Goal: Find contact information: Find contact information

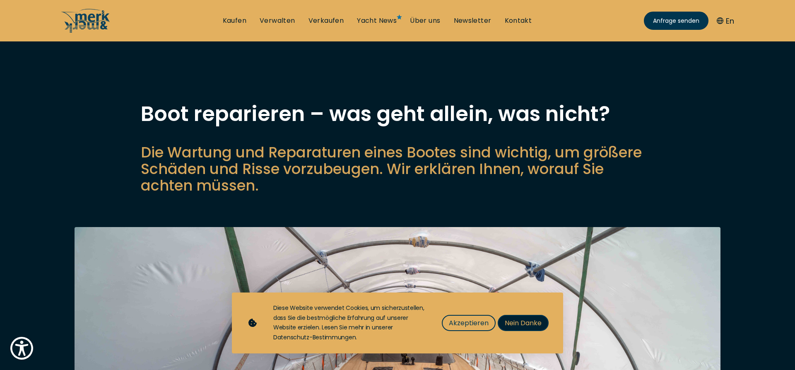
click at [520, 321] on span "Nein Danke" at bounding box center [523, 323] width 37 height 10
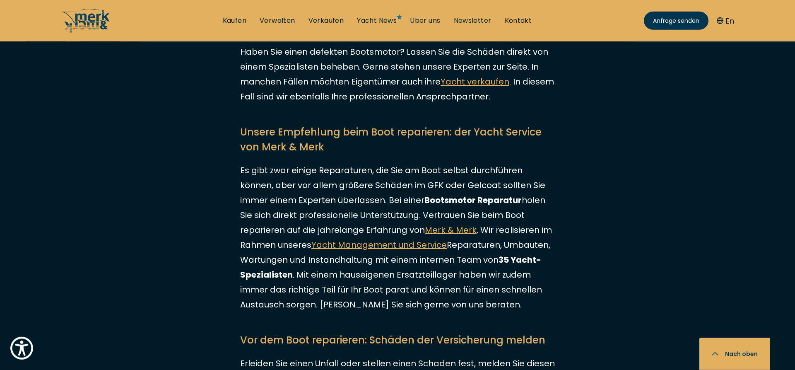
scroll to position [1817, 0]
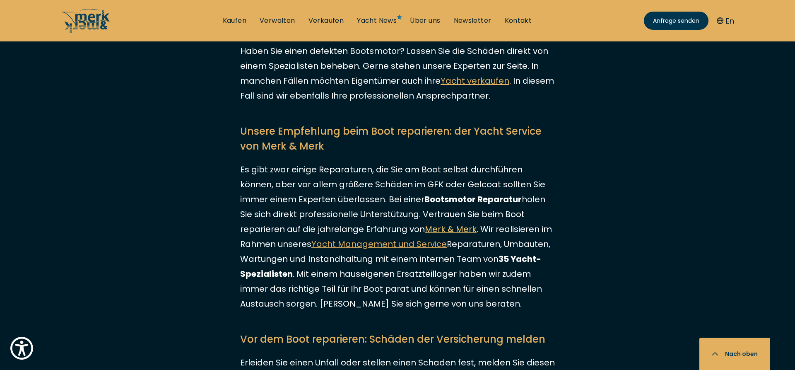
click at [425, 223] on link "Merk & Merk" at bounding box center [451, 229] width 52 height 12
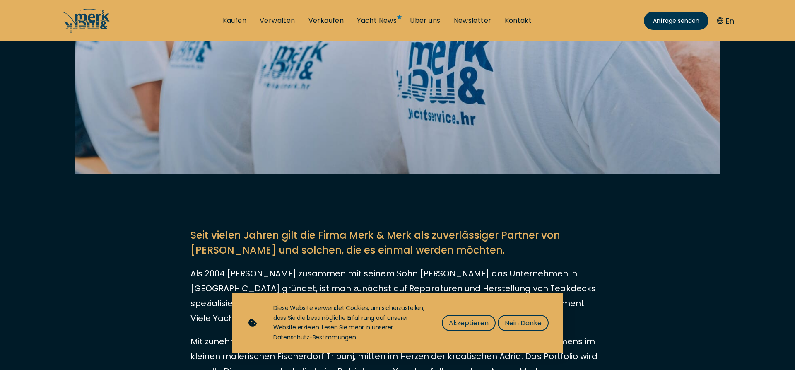
scroll to position [296, 0]
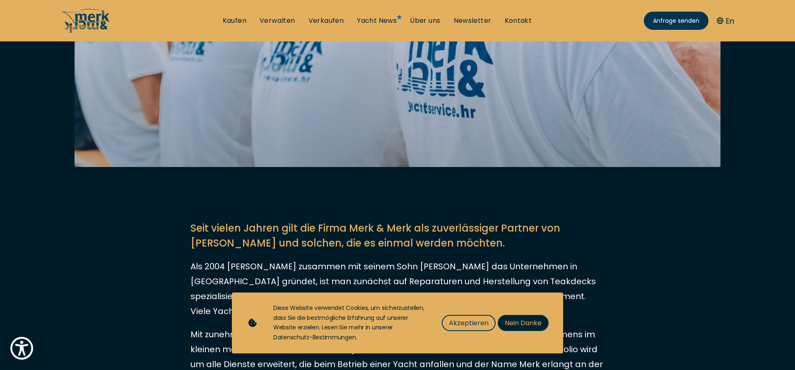
click at [521, 320] on span "Nein Danke" at bounding box center [523, 323] width 37 height 10
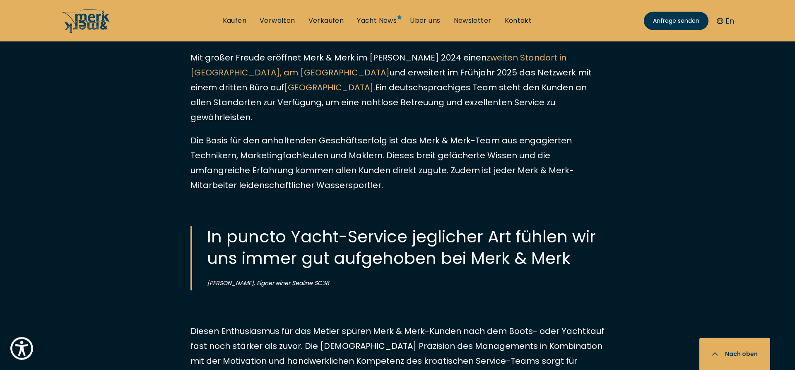
scroll to position [1183, 0]
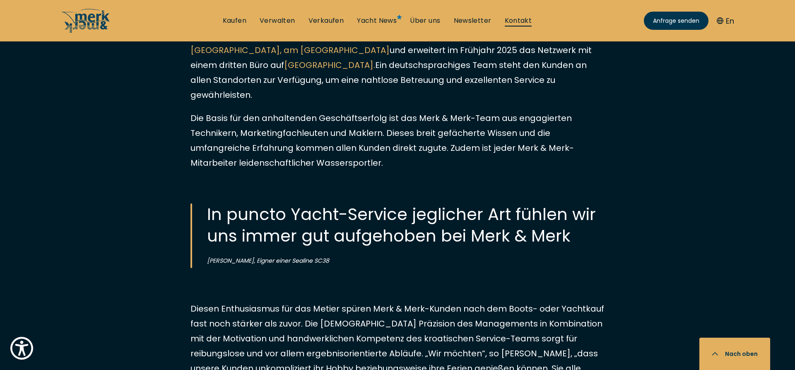
click at [520, 20] on link "Kontakt" at bounding box center [518, 20] width 27 height 9
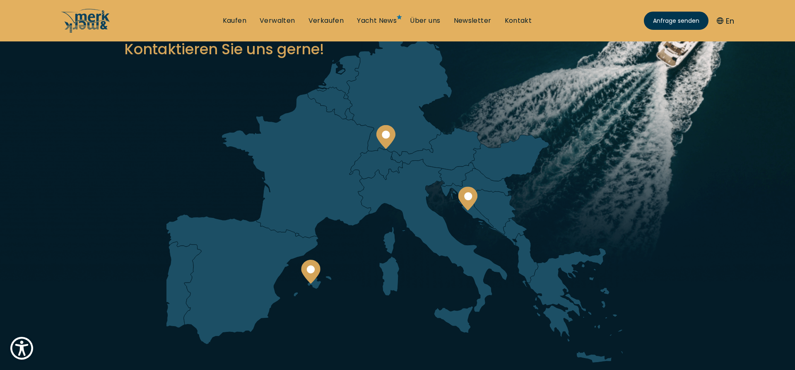
scroll to position [42, 0]
